Goal: Transaction & Acquisition: Obtain resource

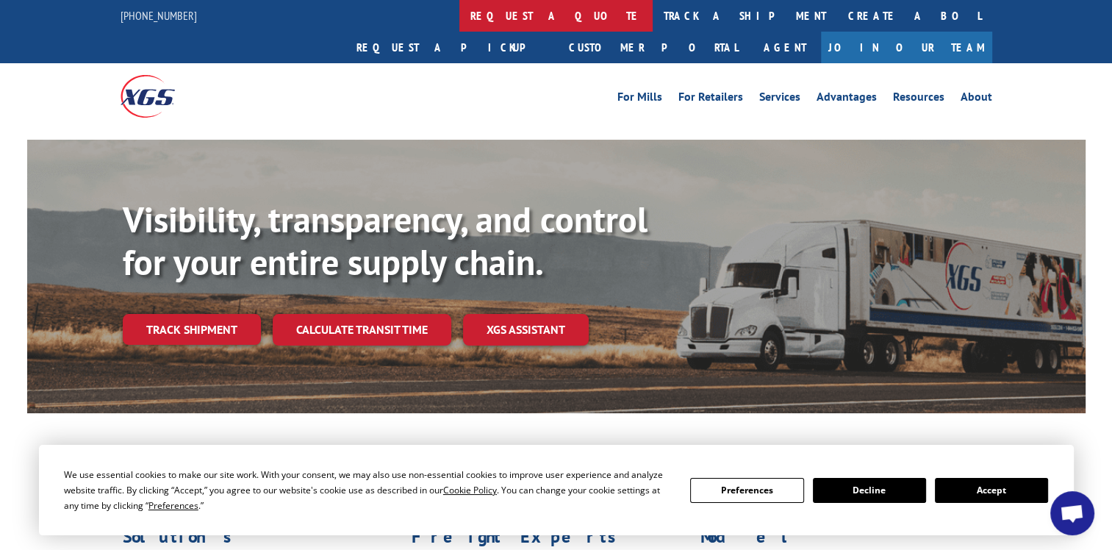
click at [459, 13] on link "request a quote" at bounding box center [555, 16] width 193 height 32
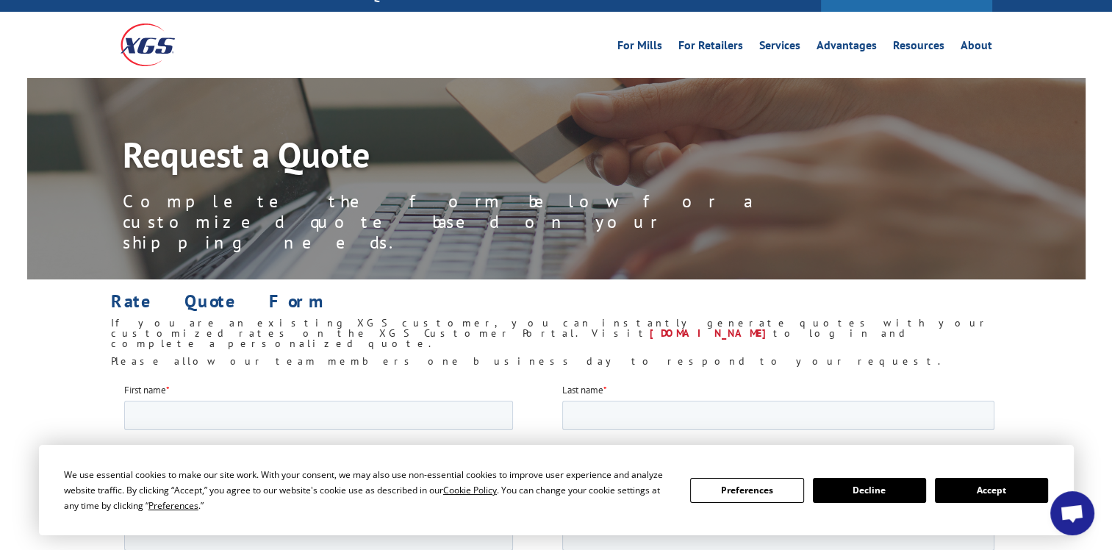
scroll to position [74, 0]
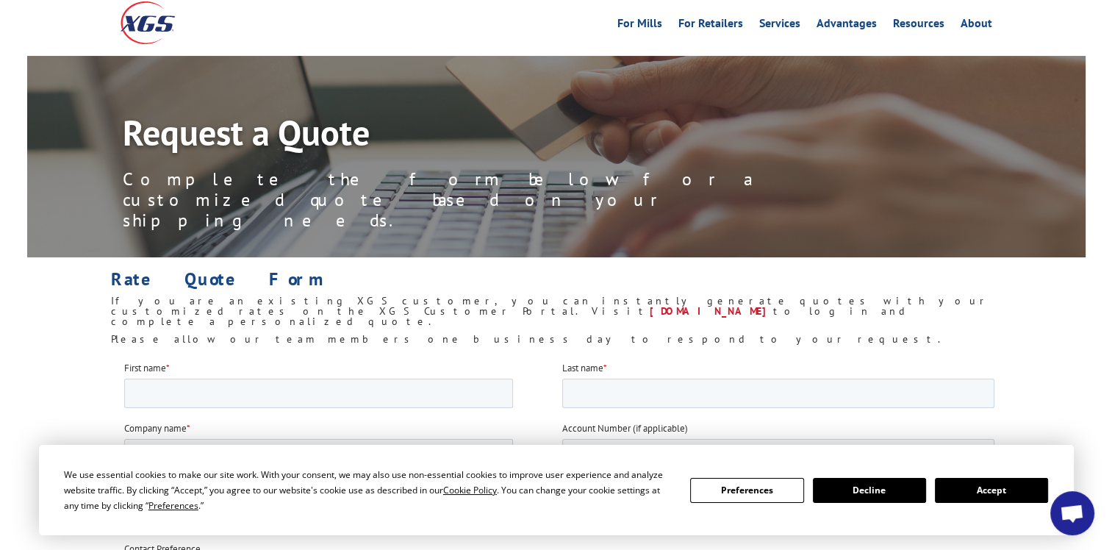
click at [970, 492] on button "Accept" at bounding box center [991, 490] width 113 height 25
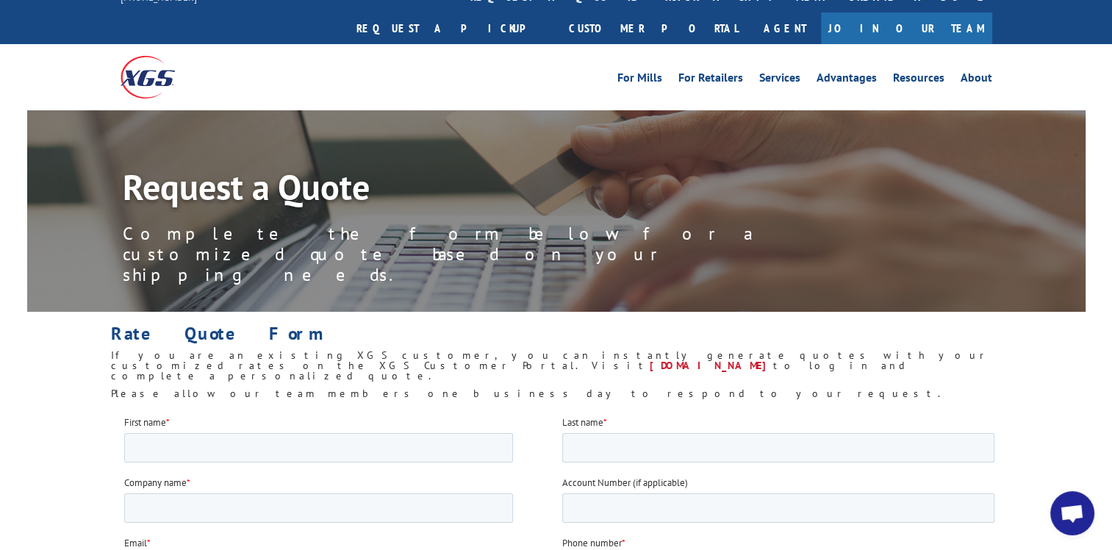
scroll to position [0, 0]
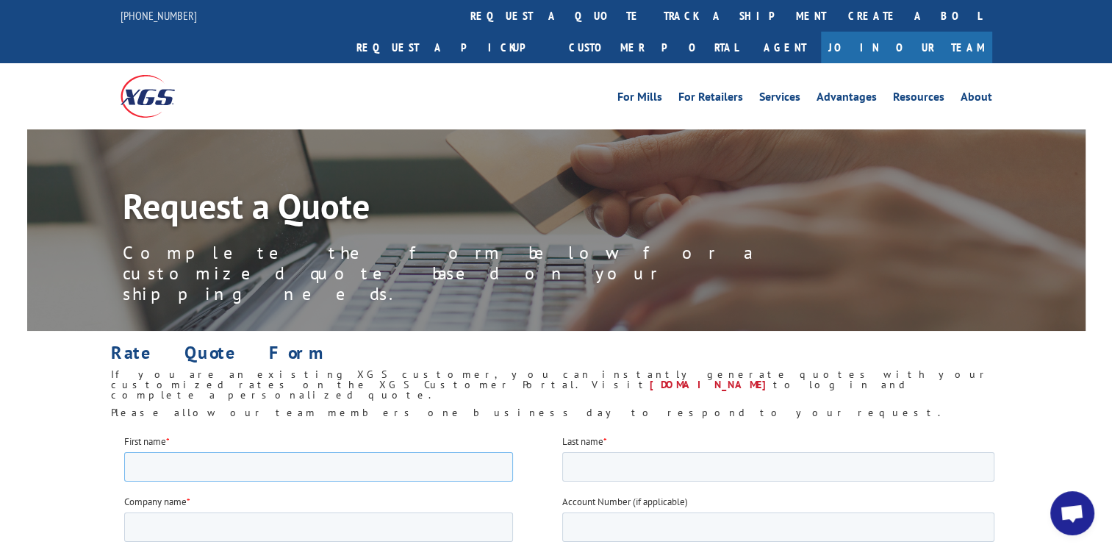
drag, startPoint x: 287, startPoint y: 475, endPoint x: 287, endPoint y: 461, distance: 14.0
click at [287, 475] on input "First name *" at bounding box center [318, 465] width 389 height 29
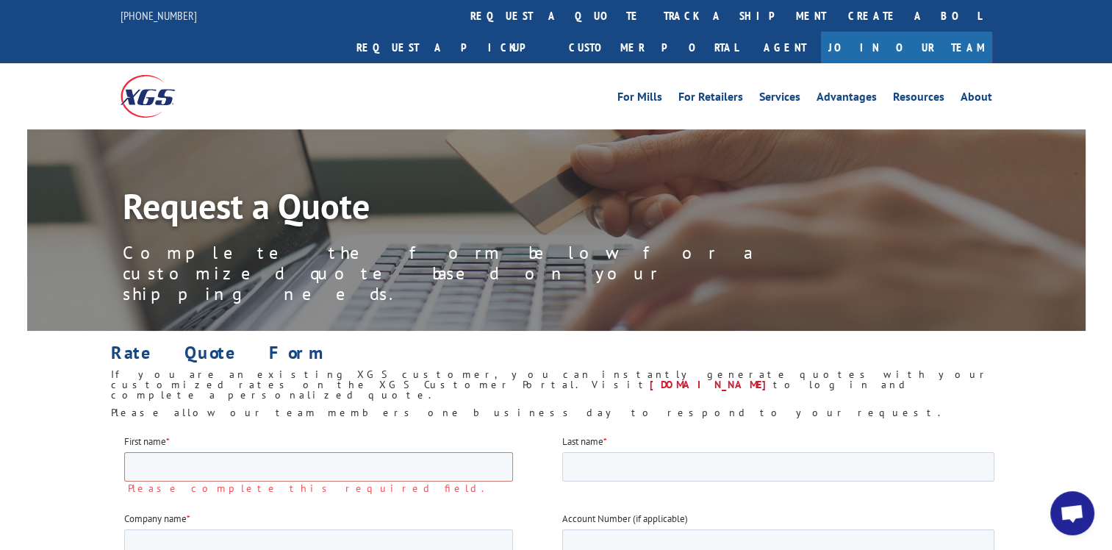
click at [964, 32] on link "Join Our Team" at bounding box center [906, 48] width 171 height 32
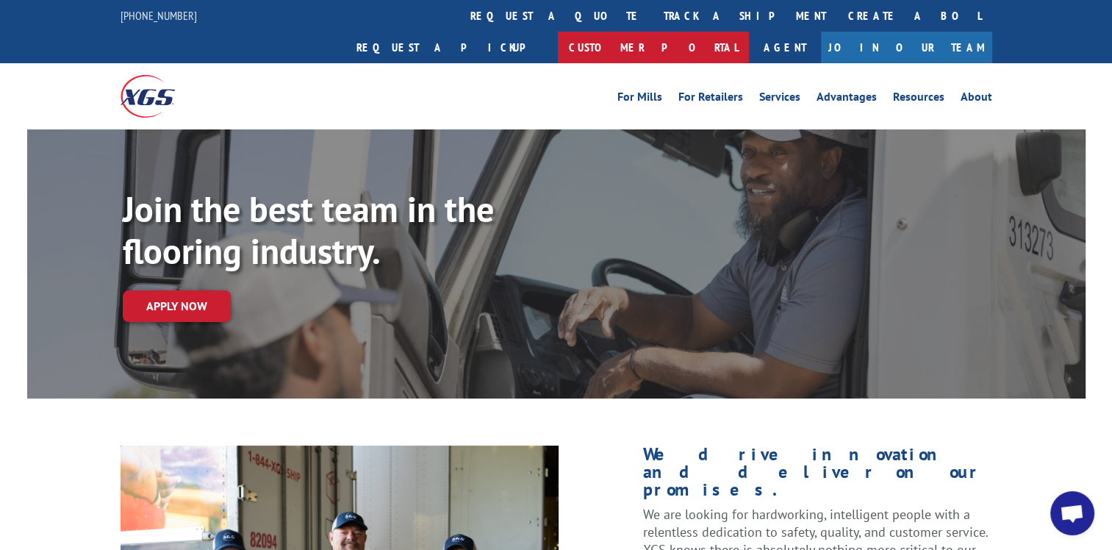
click at [749, 32] on link "Customer Portal" at bounding box center [653, 48] width 191 height 32
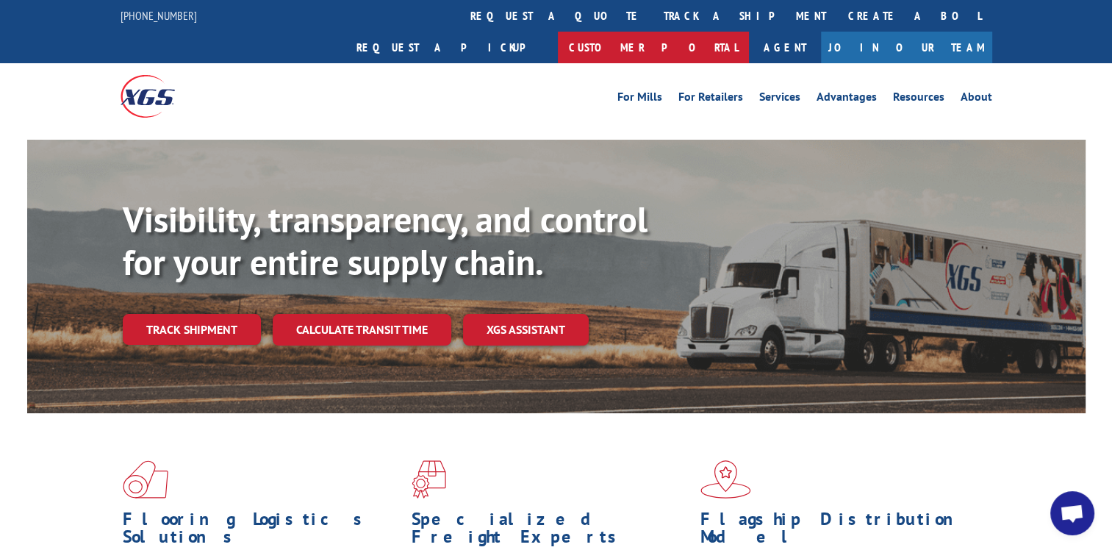
click at [749, 32] on link "Customer Portal" at bounding box center [653, 48] width 191 height 32
